Goal: Task Accomplishment & Management: Manage account settings

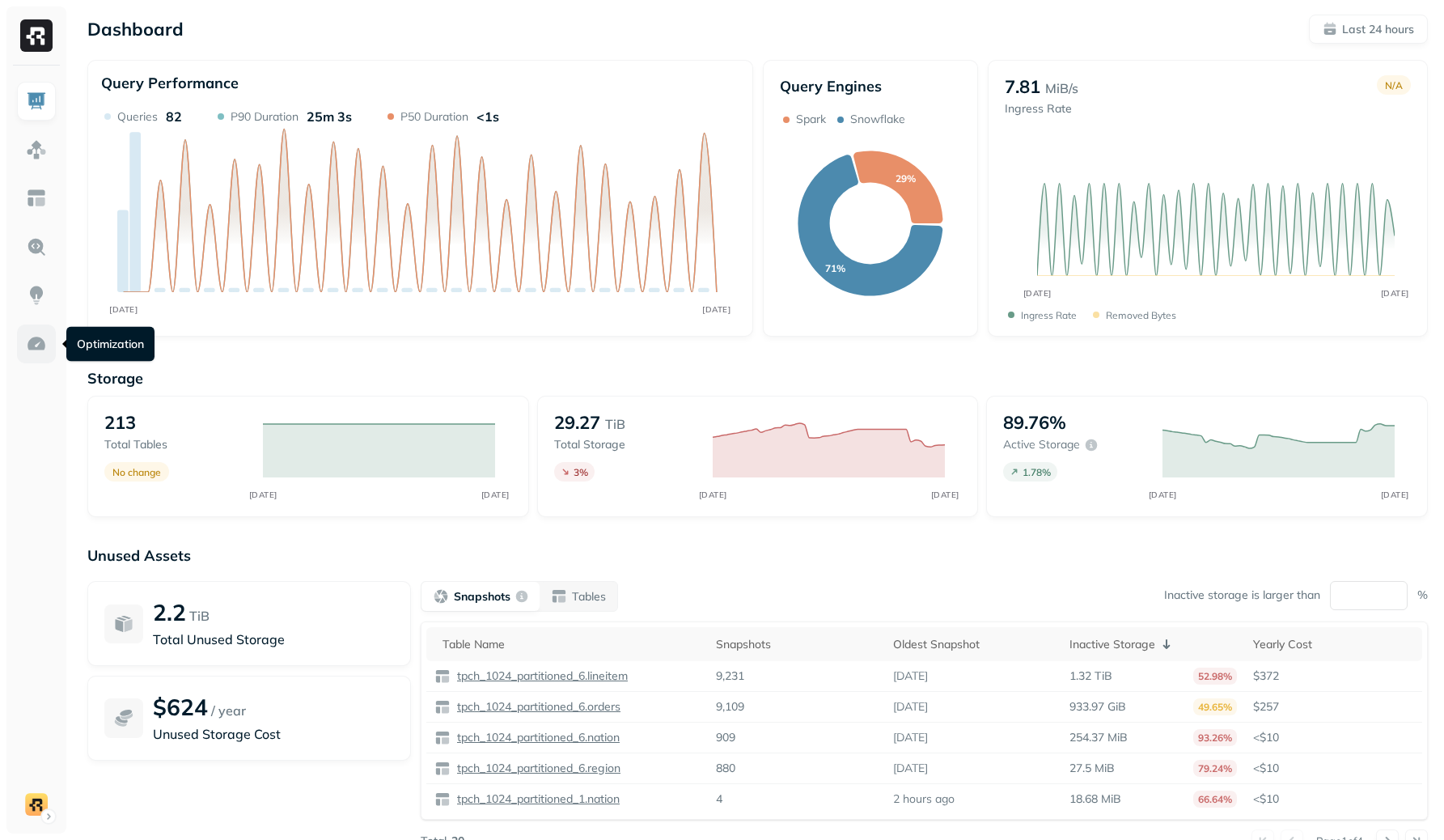
click at [34, 352] on img at bounding box center [36, 344] width 21 height 21
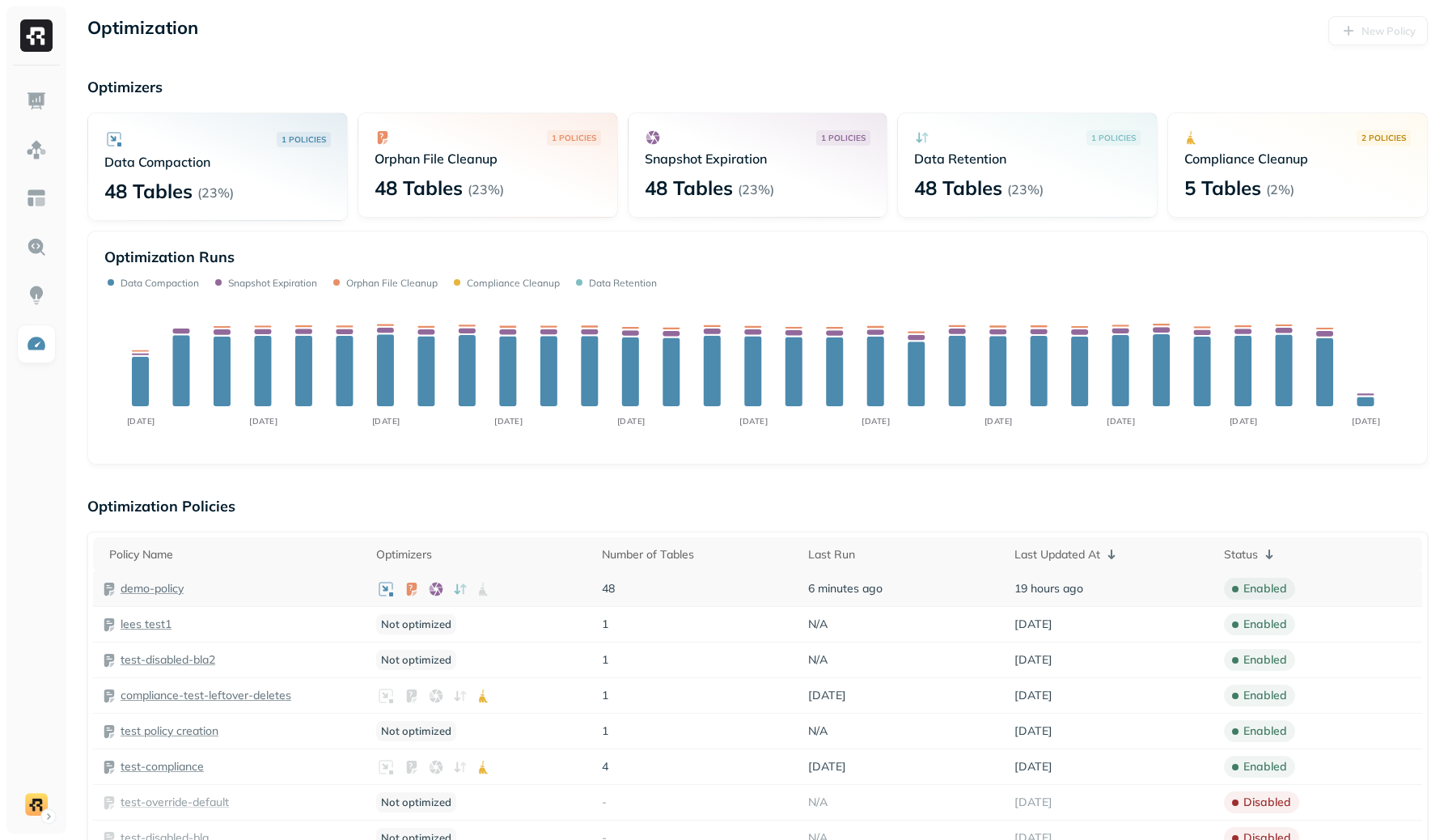
click at [164, 584] on p "demo-policy" at bounding box center [152, 589] width 63 height 16
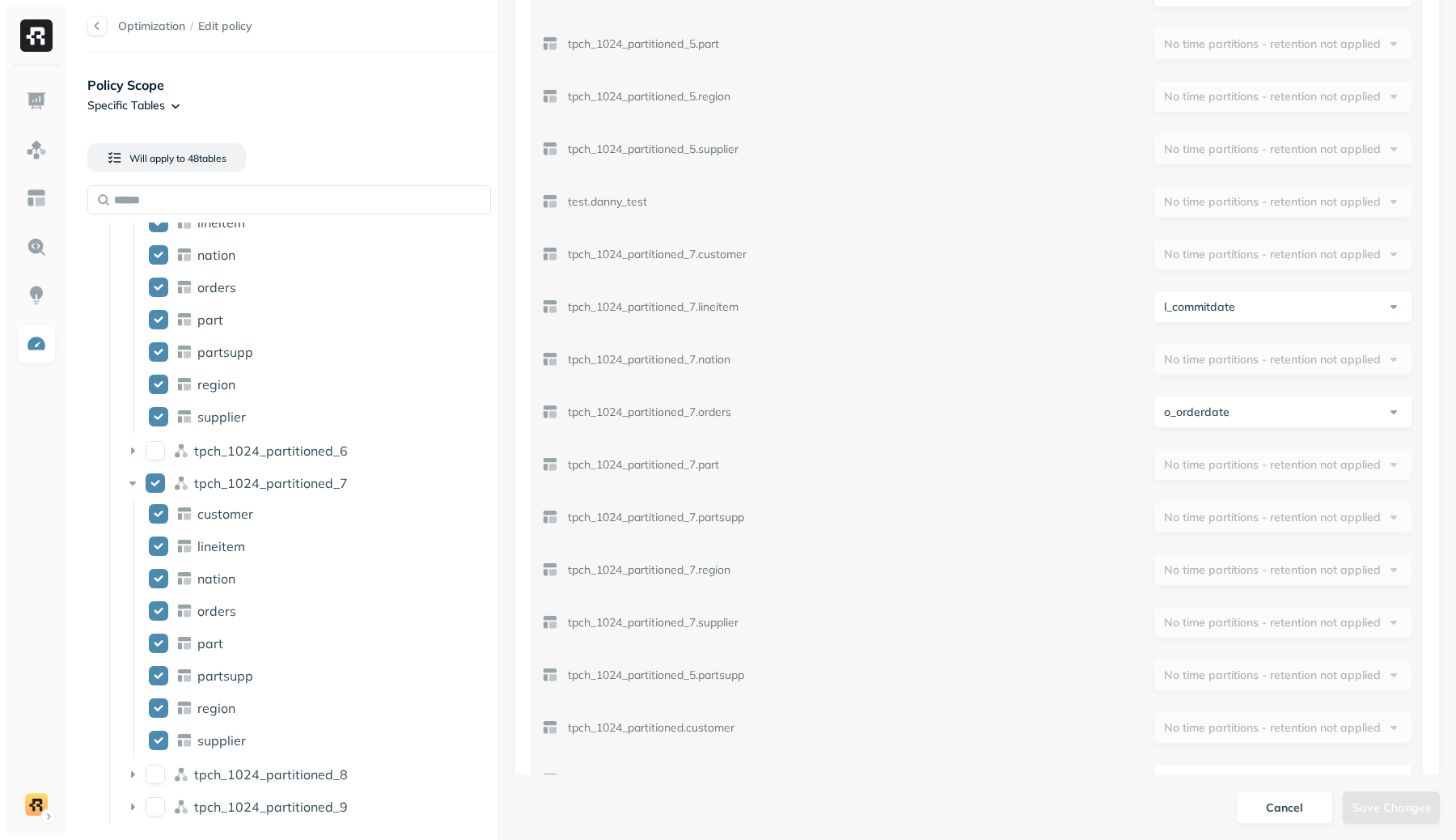
scroll to position [3018, 0]
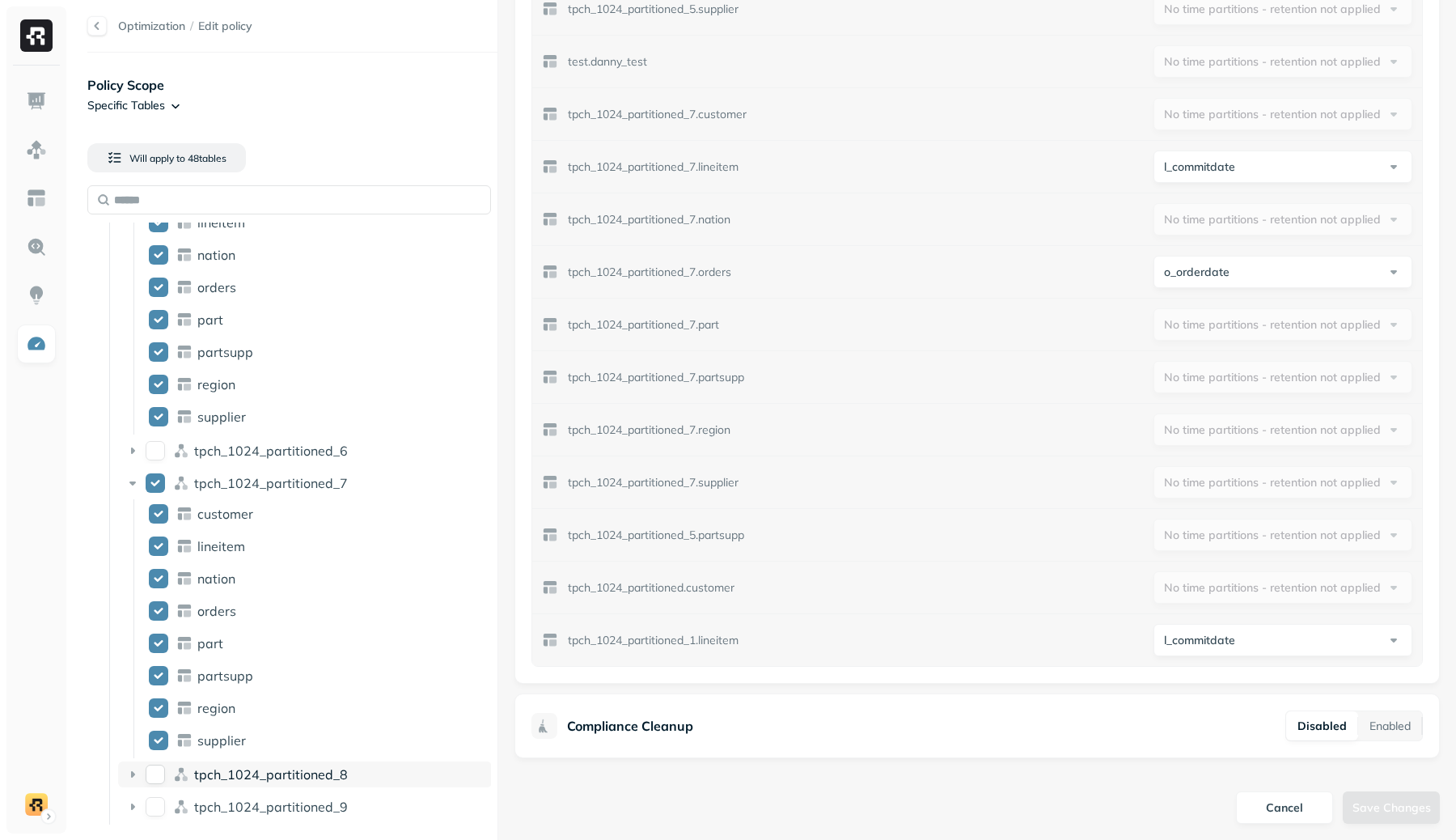
click at [161, 773] on button "tpch_1024_partitioned_8" at bounding box center [155, 774] width 19 height 19
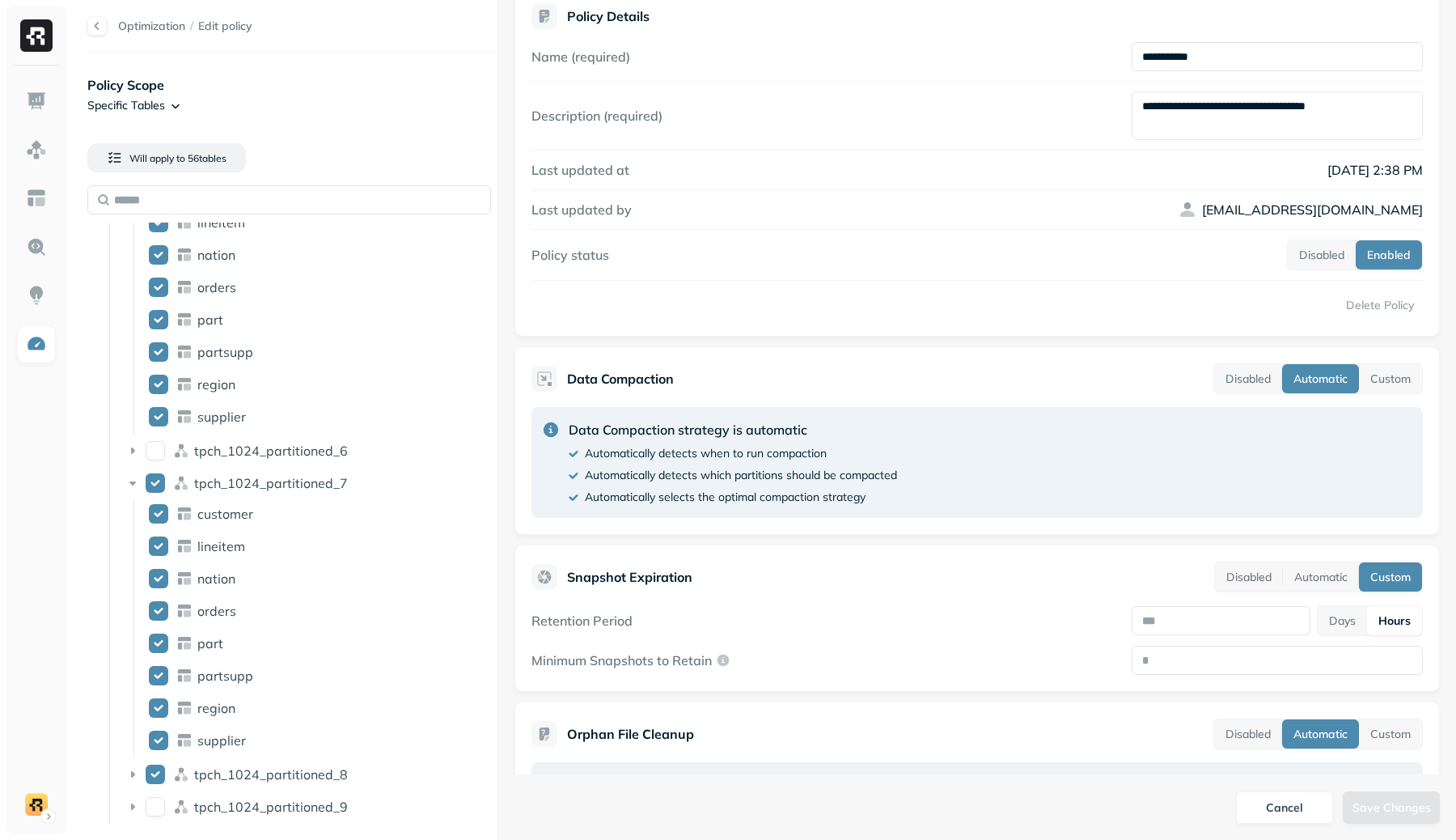
scroll to position [0, 0]
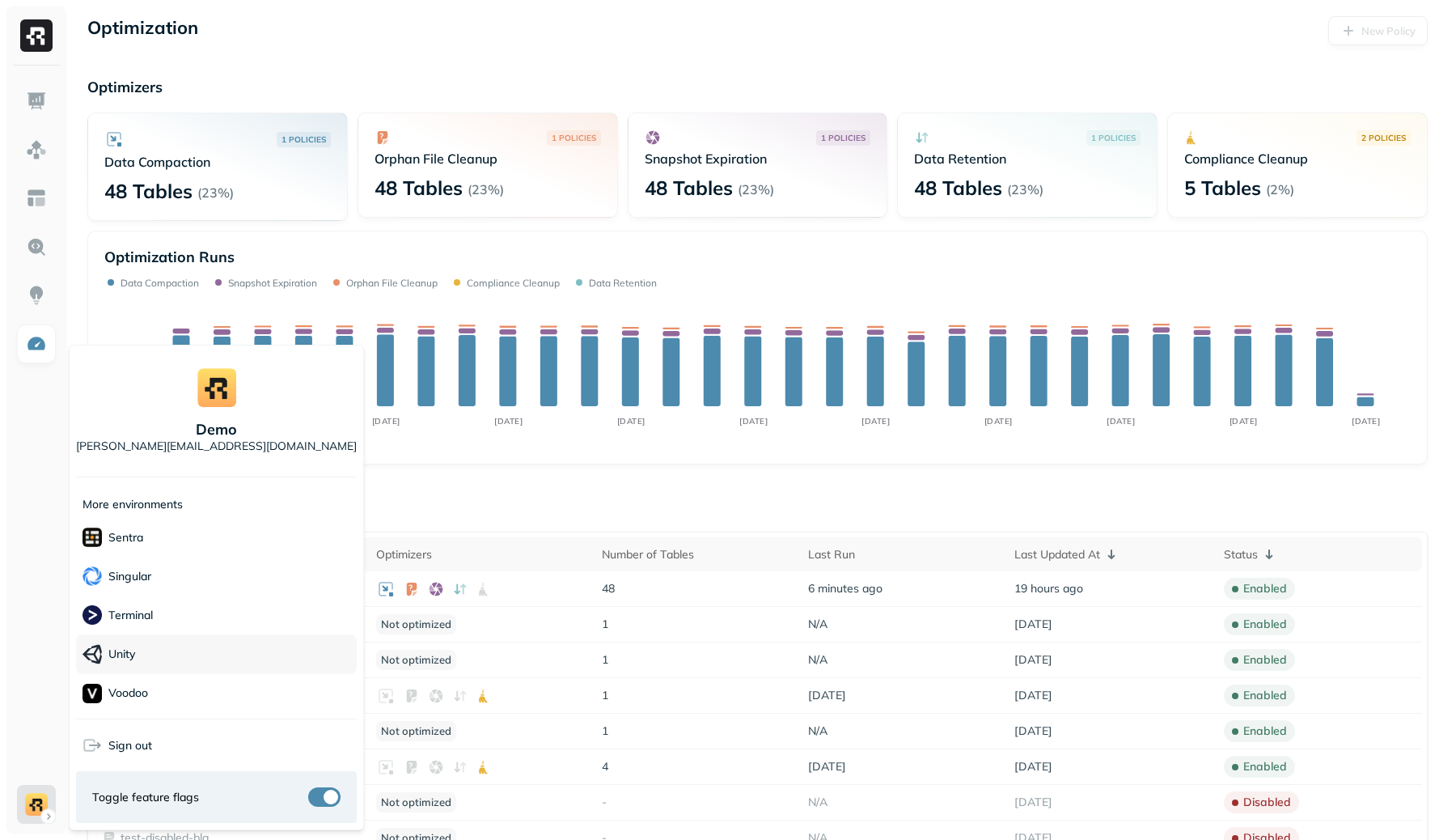
click at [198, 648] on div "Unity" at bounding box center [216, 654] width 280 height 40
